Goal: Task Accomplishment & Management: Manage account settings

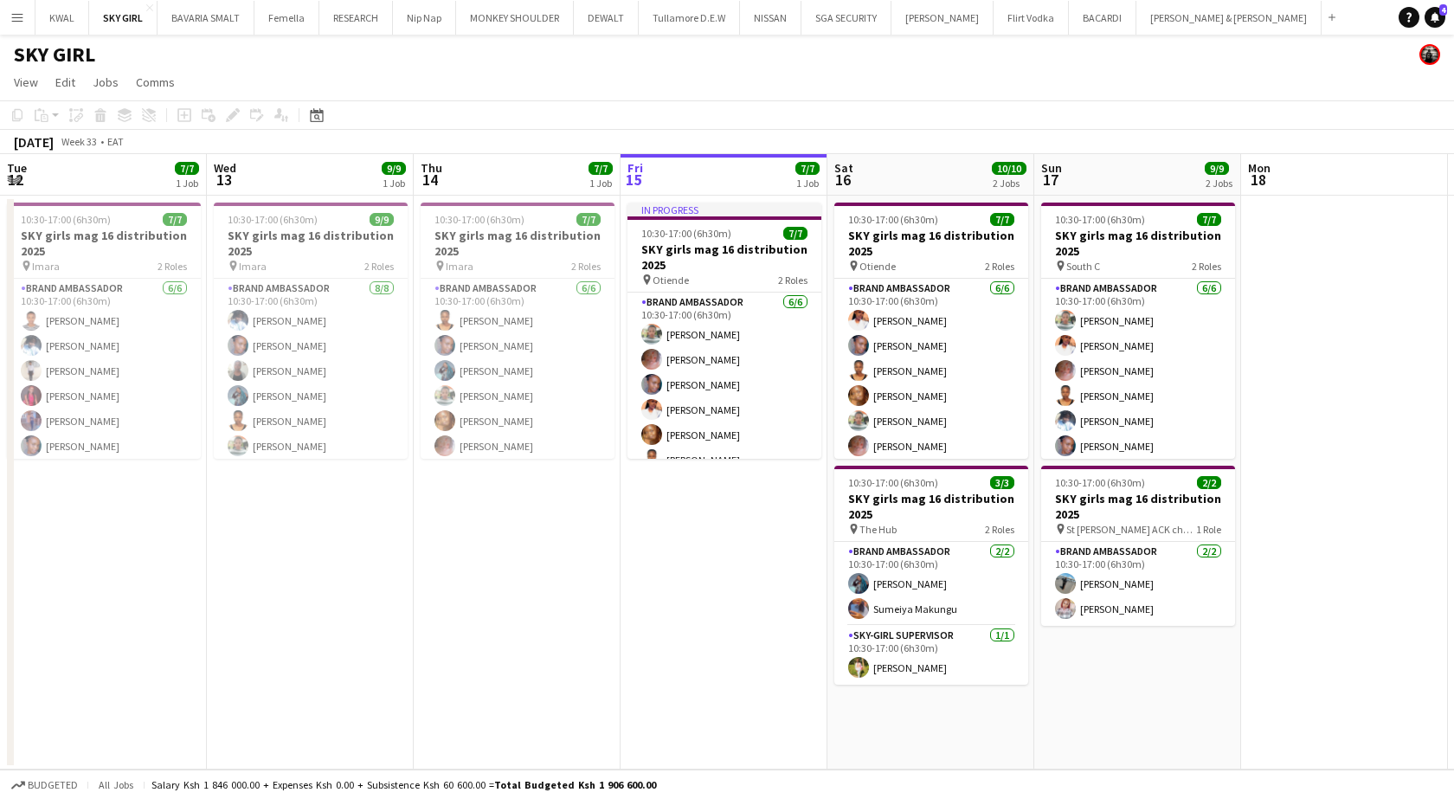
scroll to position [63, 0]
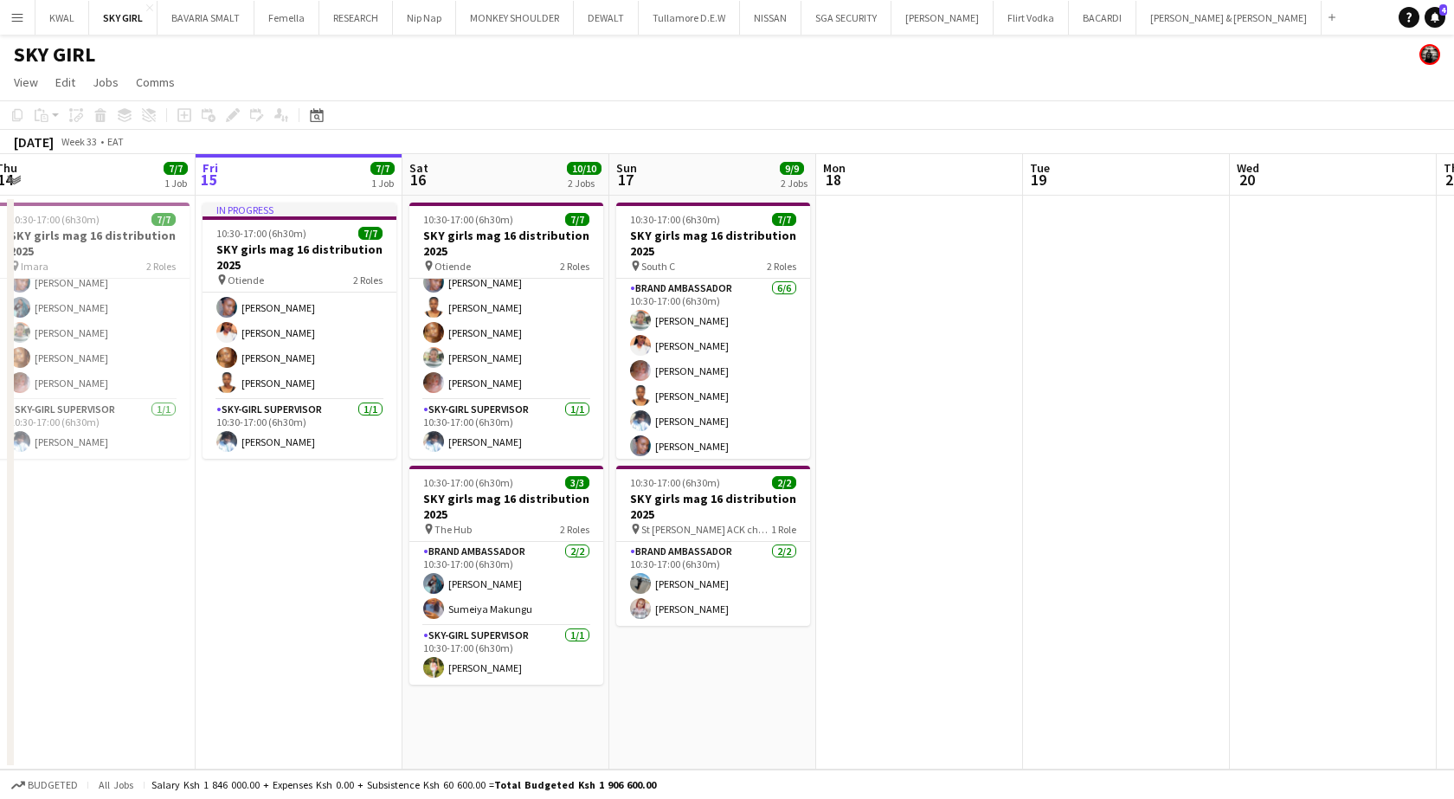
drag, startPoint x: 151, startPoint y: 565, endPoint x: 435, endPoint y: 549, distance: 284.4
click at [414, 552] on app-calendar-viewport "Tue 12 7/7 1 Job Wed 13 9/9 1 Job Thu 14 7/7 1 Job Fri 15 7/7 1 Job Sat 16 10/1…" at bounding box center [727, 461] width 1454 height 615
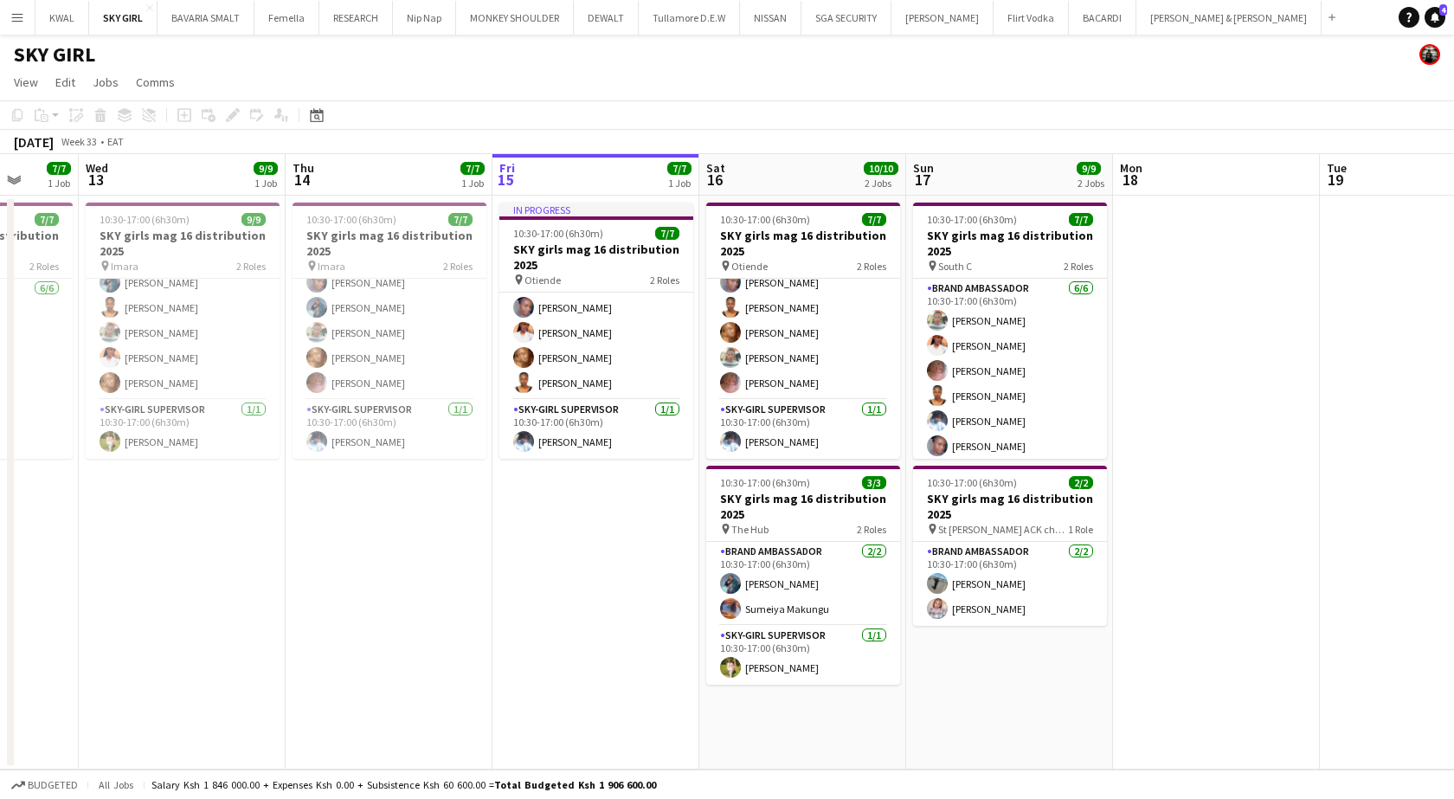
scroll to position [0, 542]
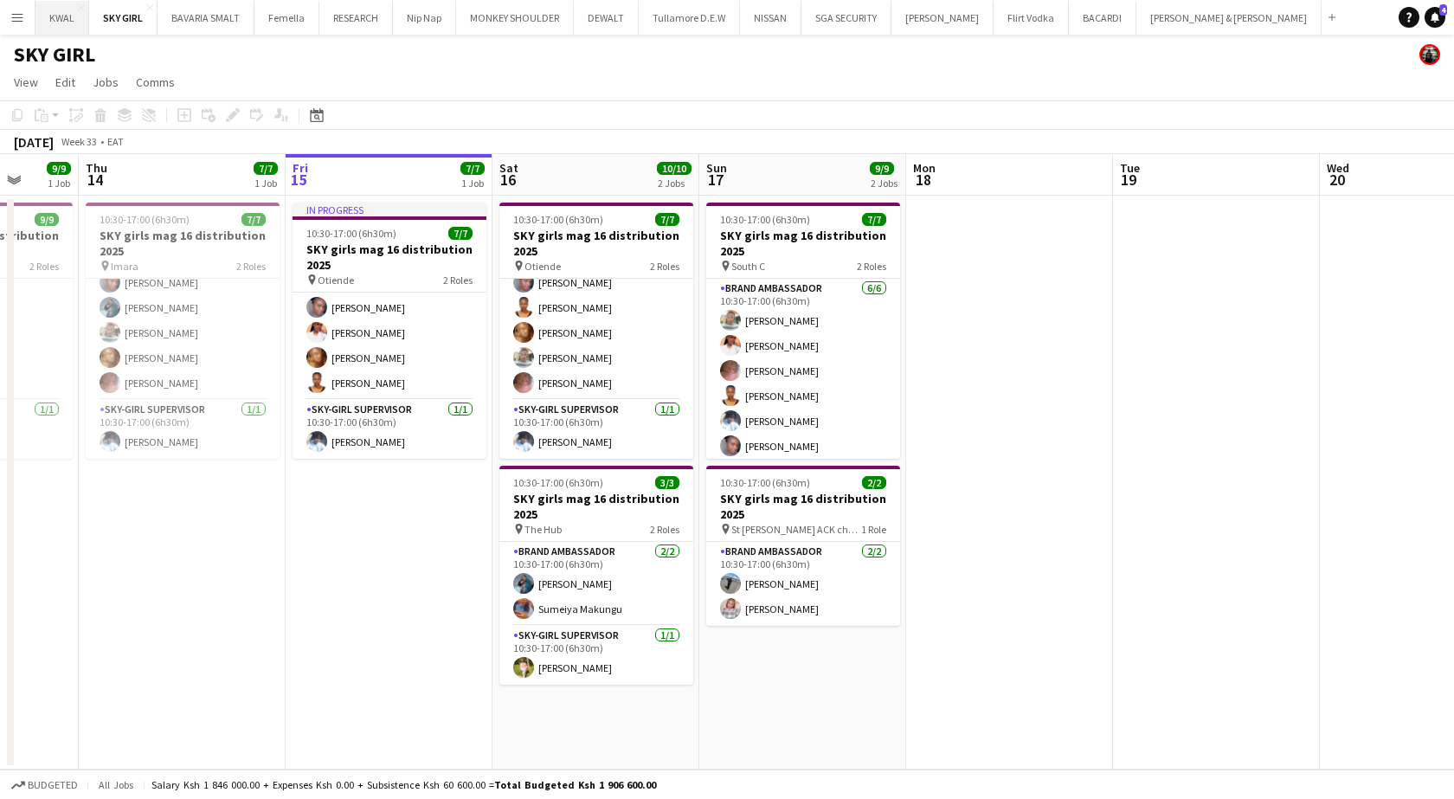
click at [61, 30] on button "KWAL Close" at bounding box center [62, 18] width 54 height 34
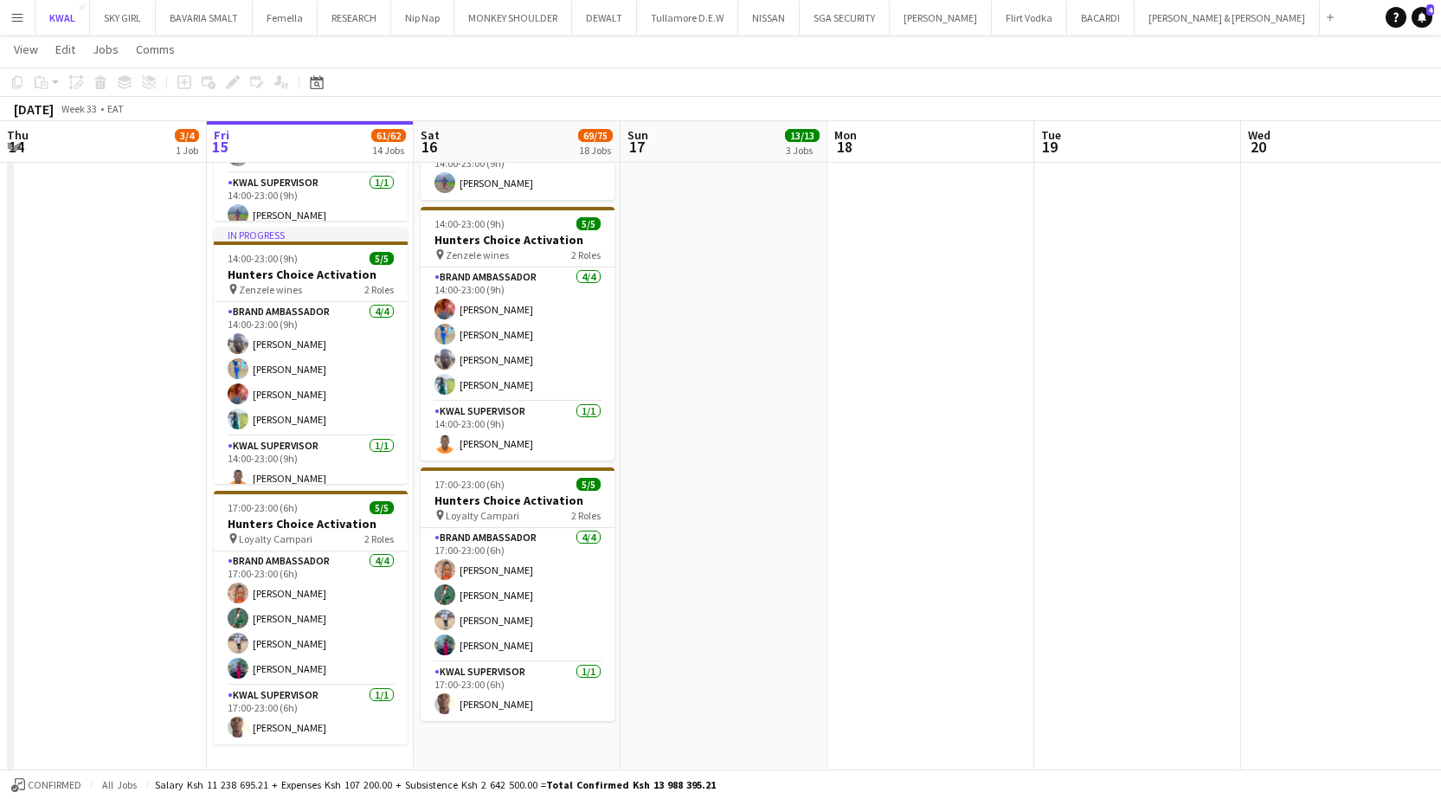
scroll to position [2251, 0]
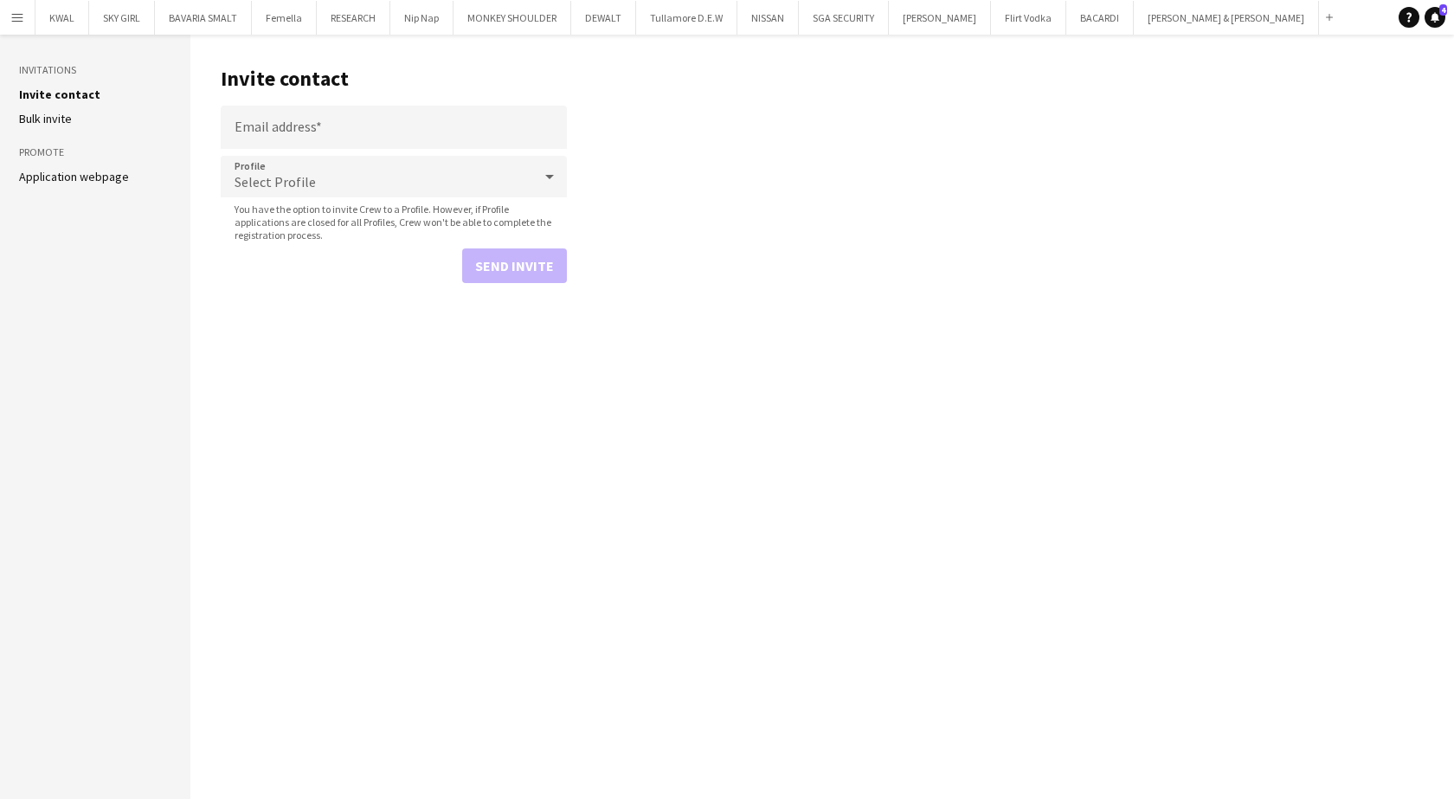
click at [23, 17] on app-icon "Menu" at bounding box center [17, 17] width 14 height 14
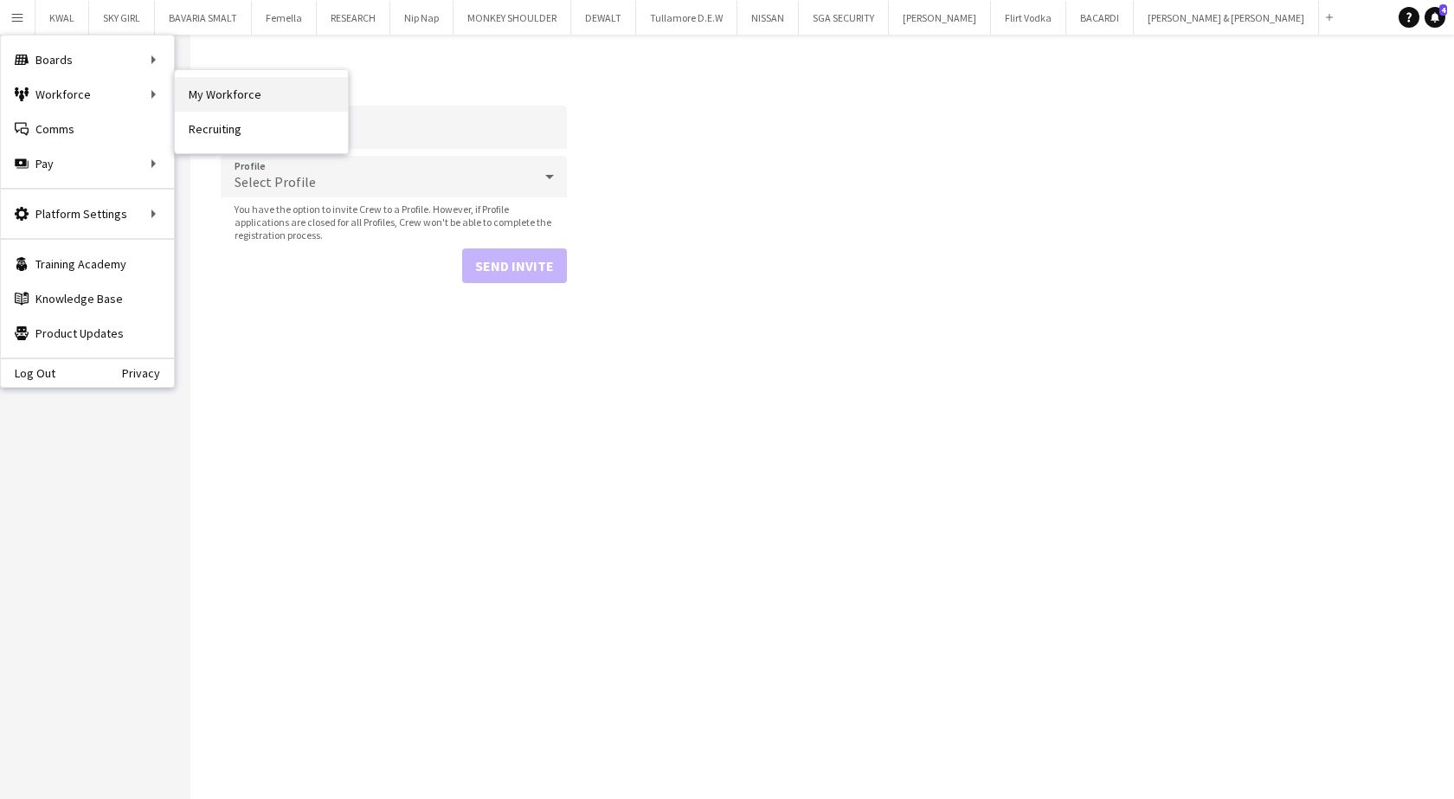
click at [241, 93] on link "My Workforce" at bounding box center [261, 94] width 173 height 35
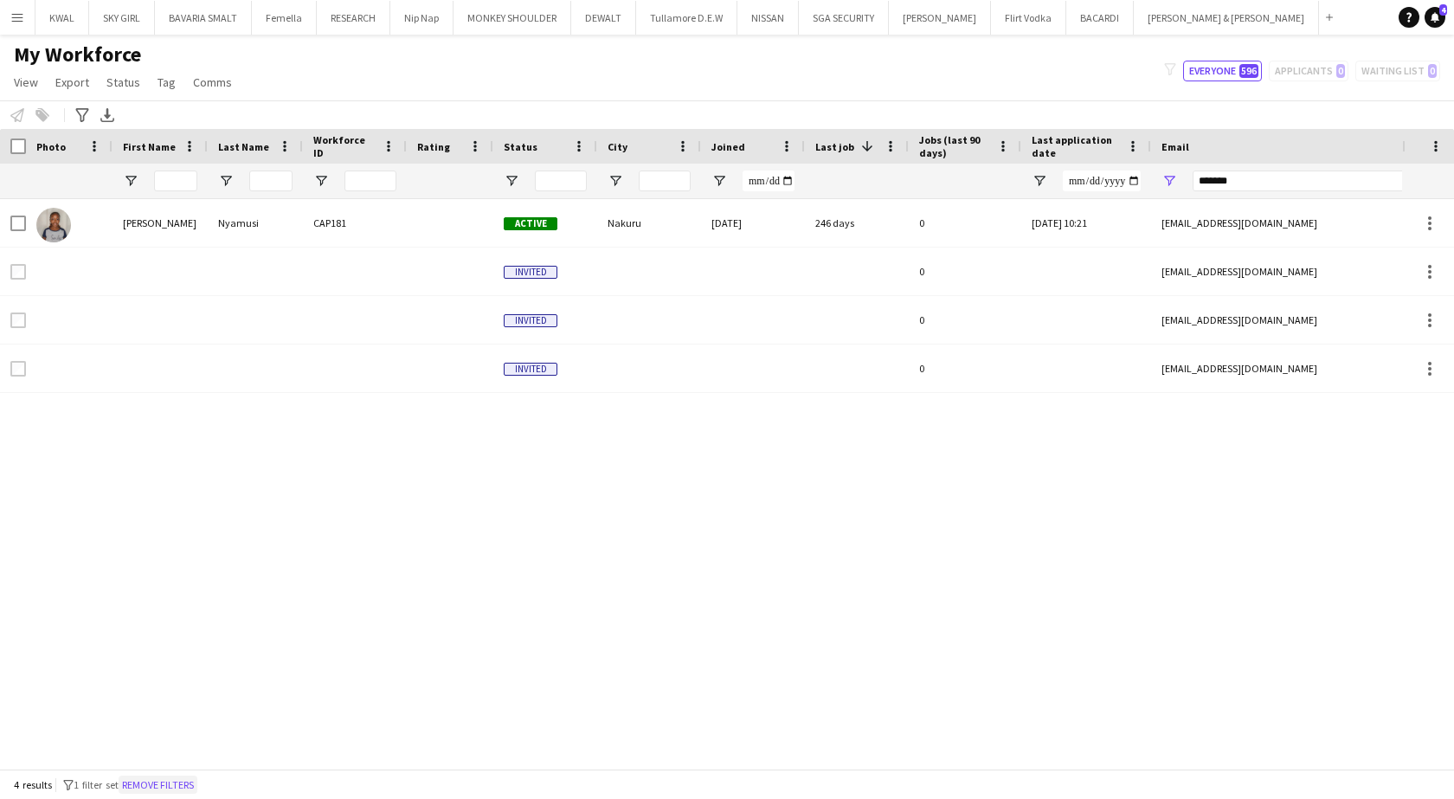
click at [178, 778] on button "Remove filters" at bounding box center [158, 785] width 79 height 19
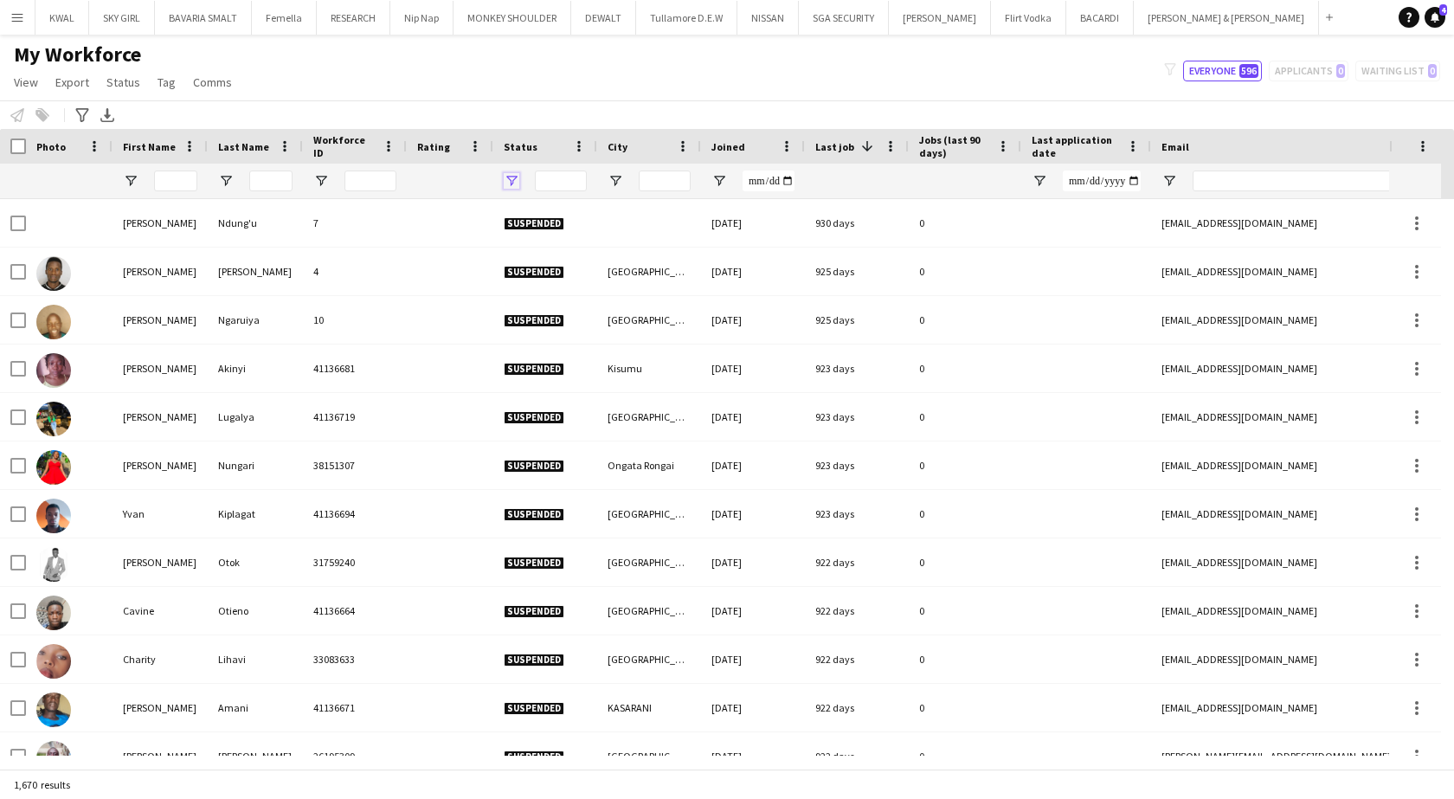
click at [512, 179] on span "Open Filter Menu" at bounding box center [512, 181] width 16 height 16
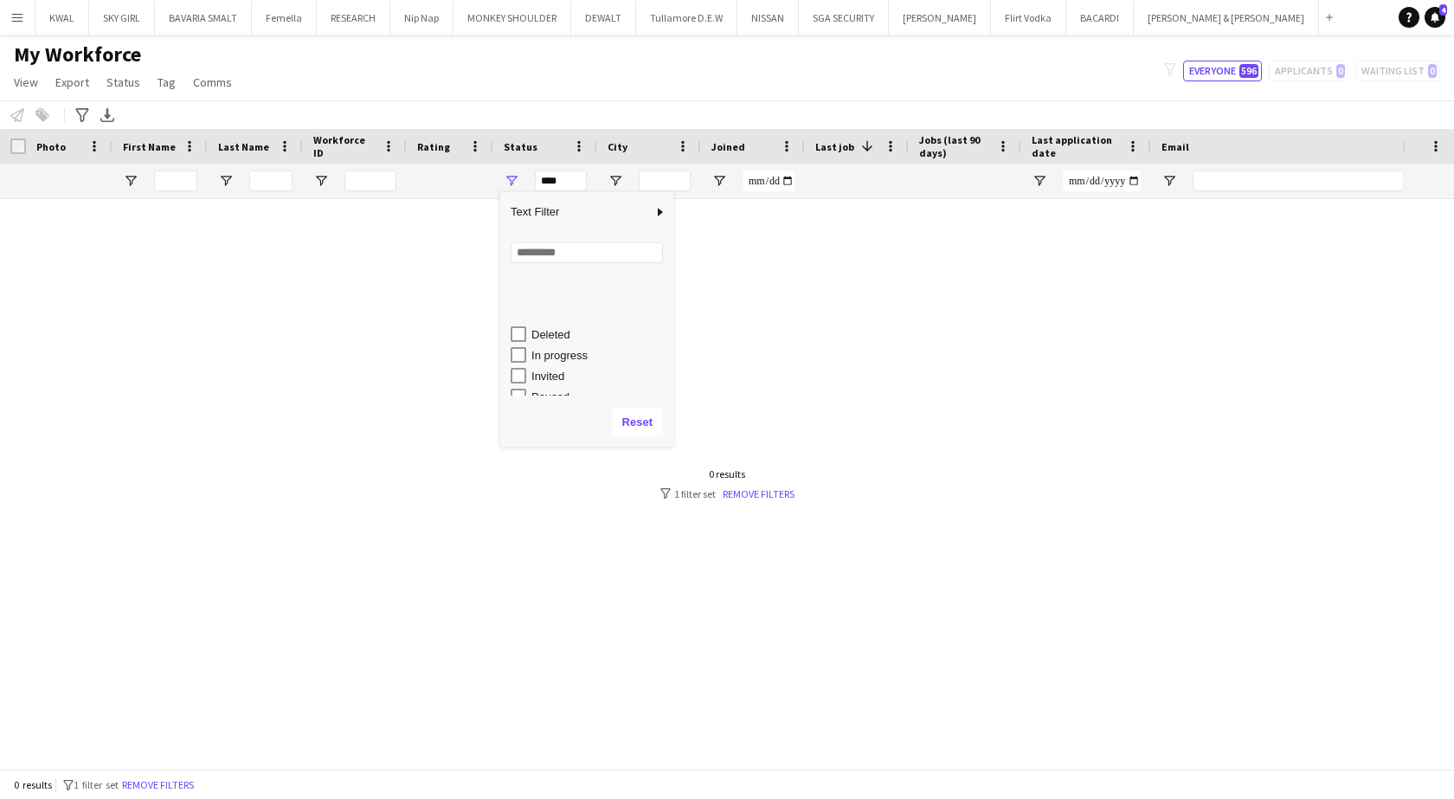
scroll to position [109, 0]
type input "**********"
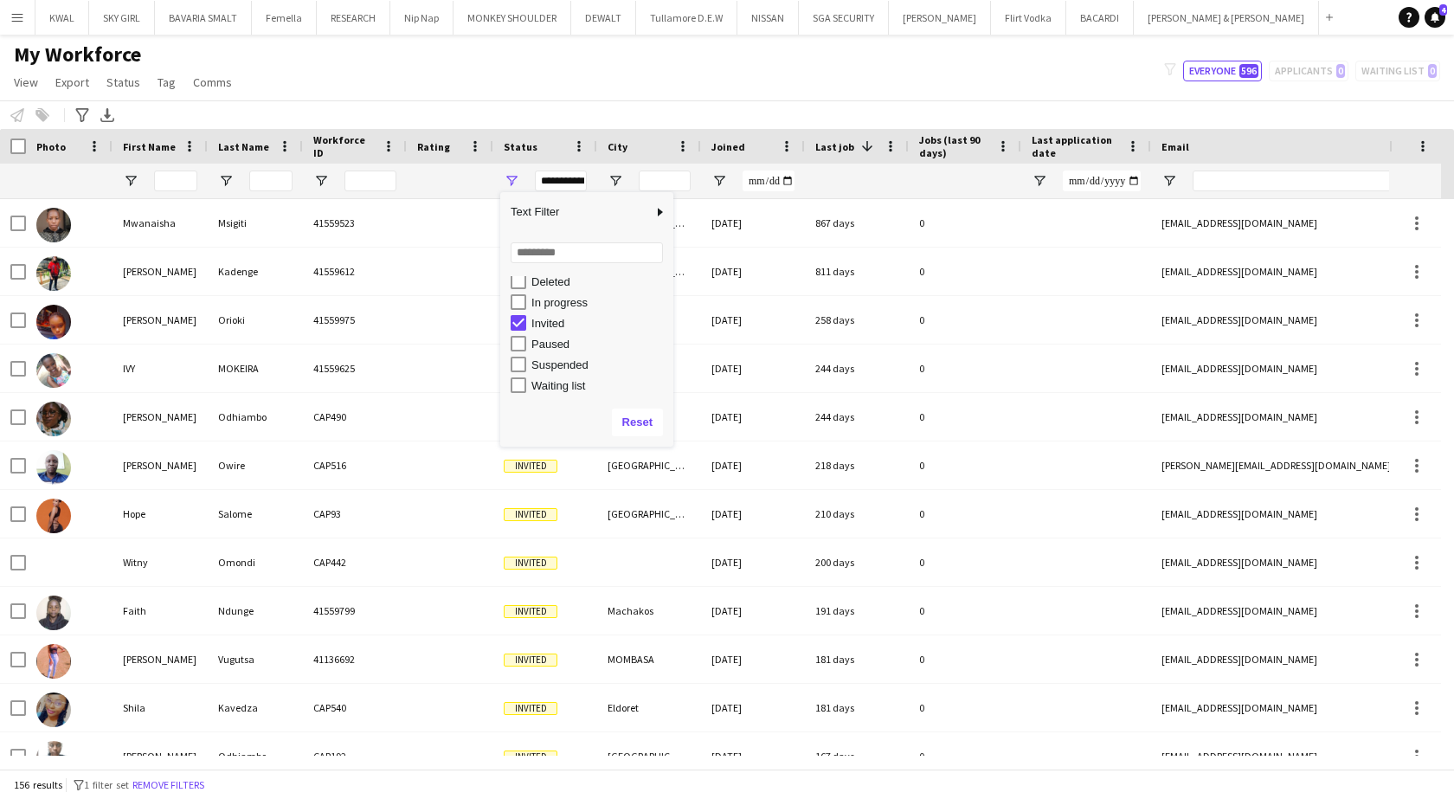
click at [558, 37] on main "My Workforce View Views Default view Captivate Compliance workforce per brand N…" at bounding box center [727, 405] width 1454 height 741
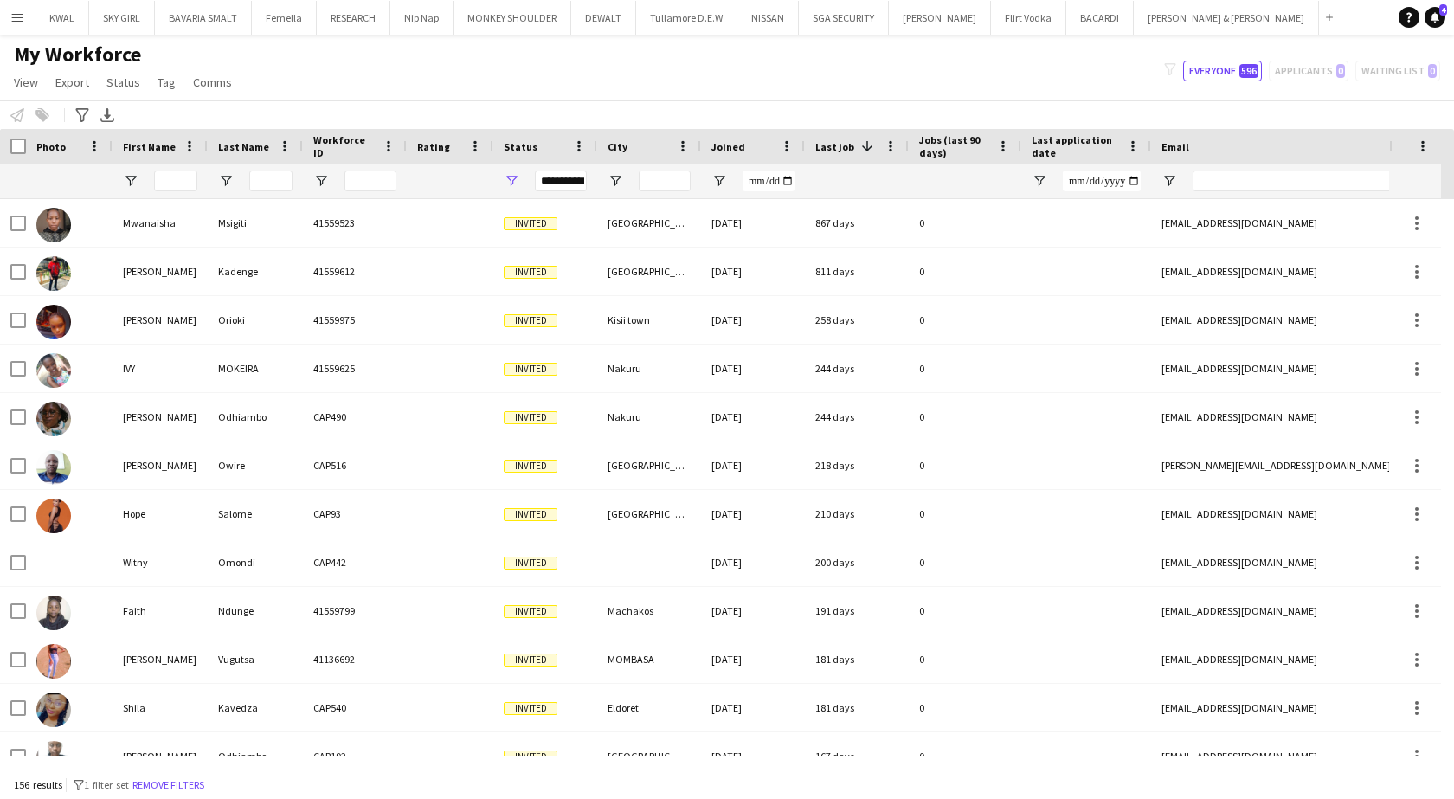
click at [829, 184] on div at bounding box center [856, 181] width 83 height 35
click at [841, 148] on span "Last job" at bounding box center [834, 146] width 39 height 13
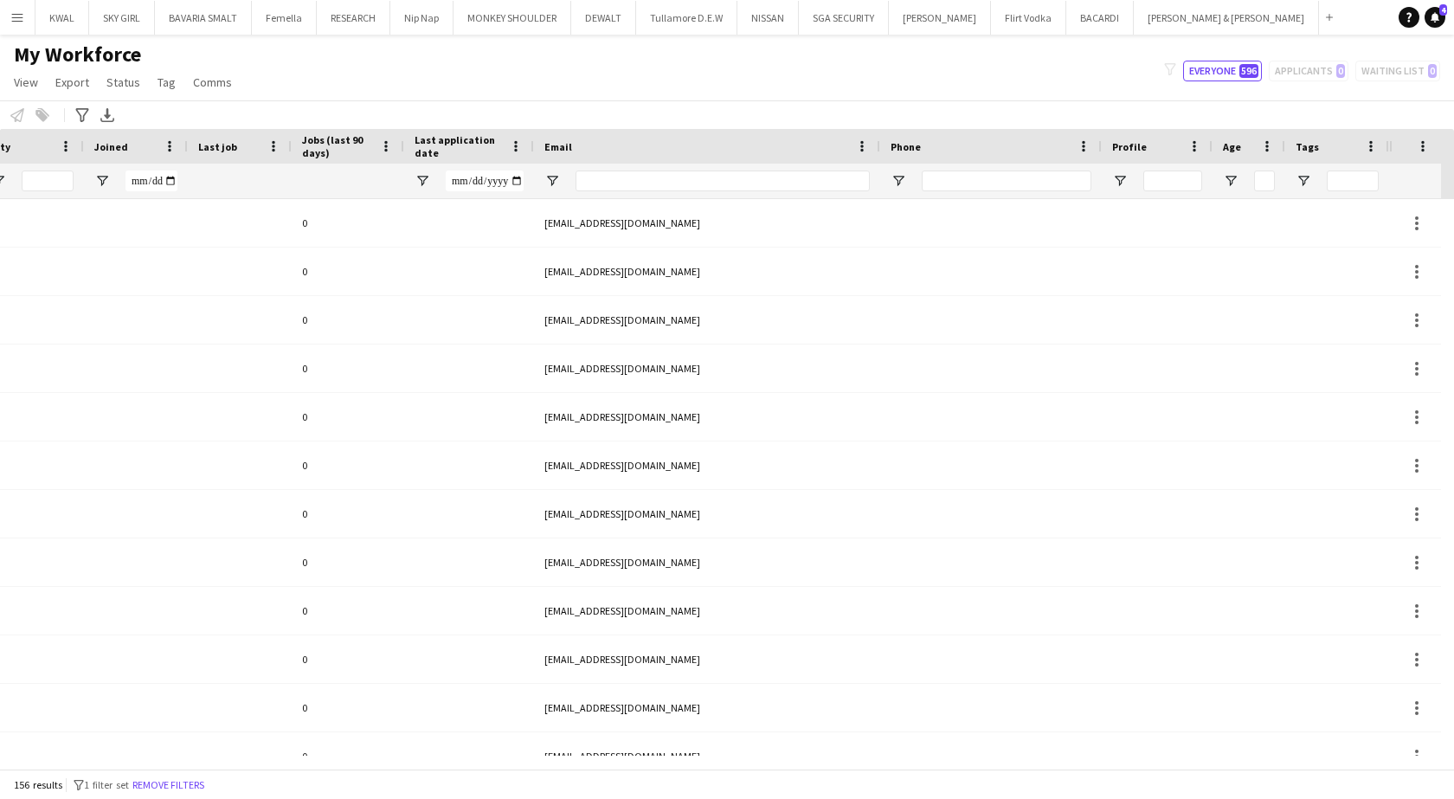
scroll to position [0, 319]
